Goal: Task Accomplishment & Management: Manage account settings

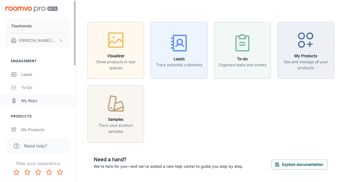
click at [31, 97] on div "My Reps" at bounding box center [45, 100] width 49 height 6
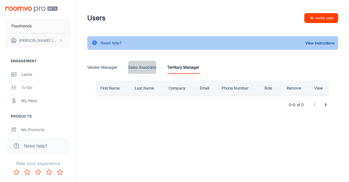
click at [141, 70] on Associate "Sales Associate" at bounding box center [142, 67] width 28 height 13
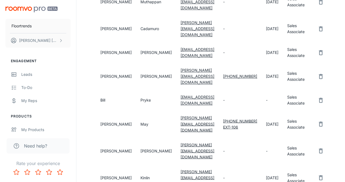
scroll to position [402, 0]
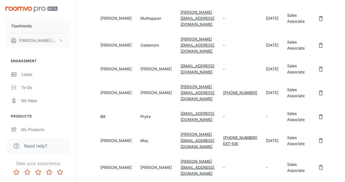
scroll to position [381, 0]
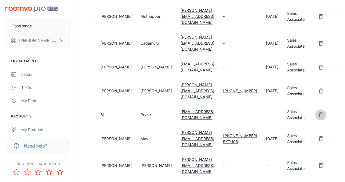
click at [319, 112] on icon "remove user" at bounding box center [321, 114] width 4 height 5
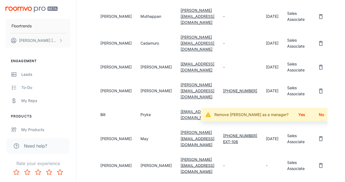
click at [297, 109] on button "Yes" at bounding box center [301, 114] width 17 height 10
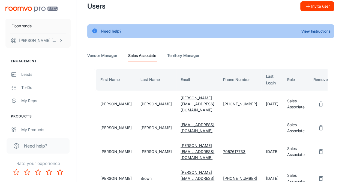
scroll to position [0, 0]
